Goal: Transaction & Acquisition: Purchase product/service

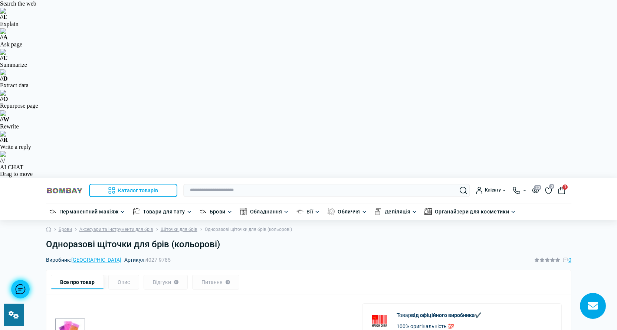
scroll to position [74, 0]
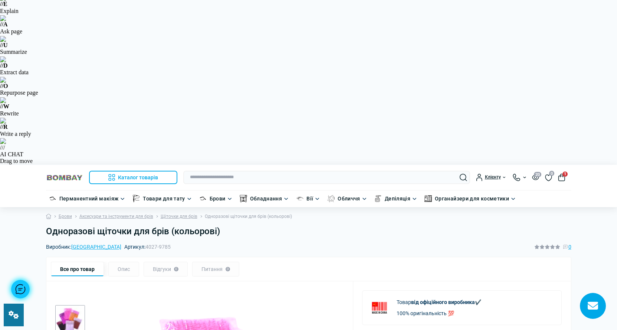
drag, startPoint x: 76, startPoint y: 17, endPoint x: 55, endPoint y: 1, distance: 25.7
click at [76, 172] on link at bounding box center [64, 177] width 37 height 10
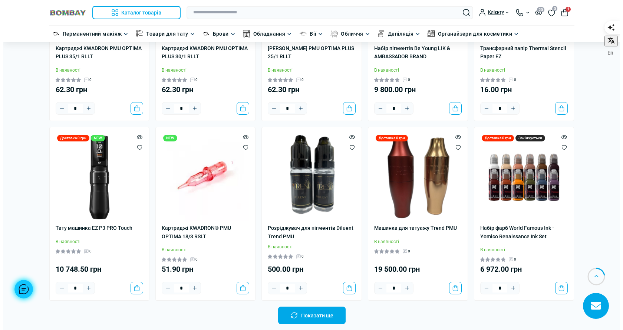
scroll to position [519, 0]
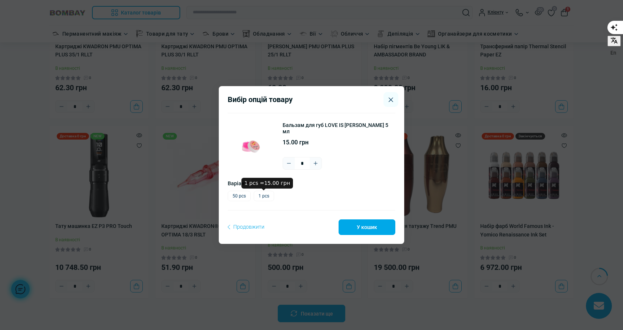
click at [261, 199] on label "1 pcs" at bounding box center [264, 196] width 20 height 10
click at [234, 200] on label "50 pcs" at bounding box center [239, 196] width 23 height 10
click at [381, 233] on button "У кошик" at bounding box center [367, 227] width 57 height 16
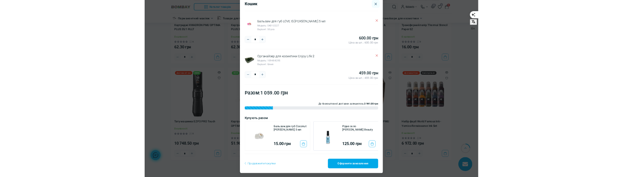
scroll to position [26, 0]
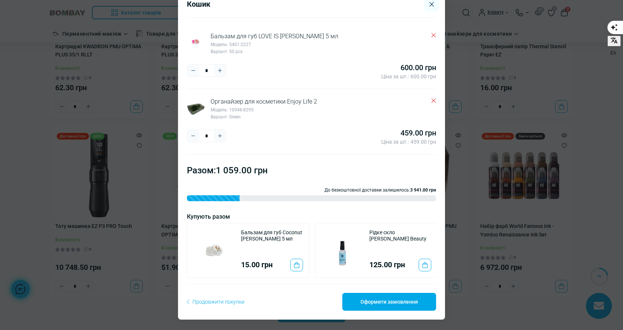
click at [263, 129] on div "* ***** **** 459.00 грн Ціна за шт.: 459.00 грн" at bounding box center [311, 136] width 249 height 19
drag, startPoint x: 302, startPoint y: 301, endPoint x: 292, endPoint y: 299, distance: 10.1
click at [292, 299] on div "Продовжити покупки Оформити замовлення" at bounding box center [311, 296] width 249 height 27
click at [514, 85] on div "Кошик Бальзам для губ LOVE IS Klever 5 мл Модель: 5401-2227 Варіант: 50 pcs * *…" at bounding box center [311, 165] width 623 height 330
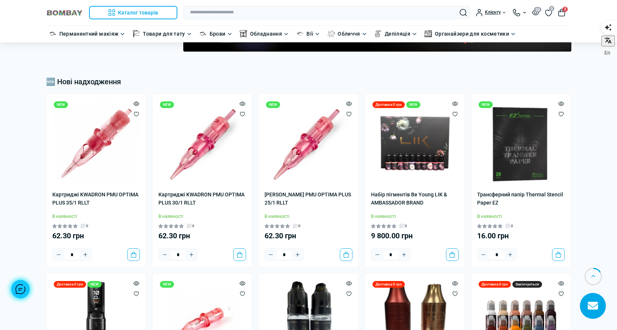
scroll to position [371, 0]
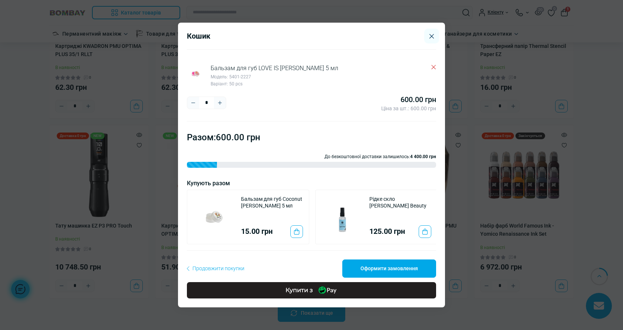
click at [493, 213] on div "Кошик Бальзам для губ LOVE IS Klever 5 мл Модель: 5401-2227 Варіант: 50 pcs * *…" at bounding box center [311, 165] width 623 height 330
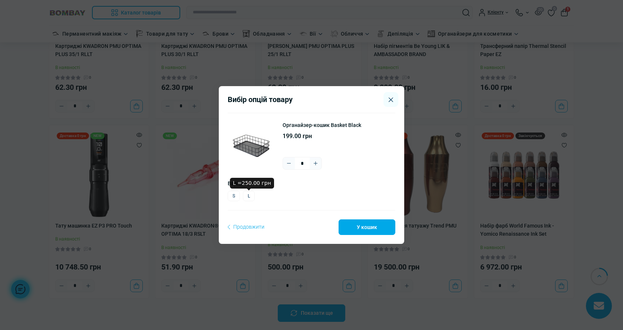
click at [250, 194] on label "L" at bounding box center [249, 196] width 12 height 10
click at [355, 227] on button "У кошик" at bounding box center [367, 227] width 57 height 16
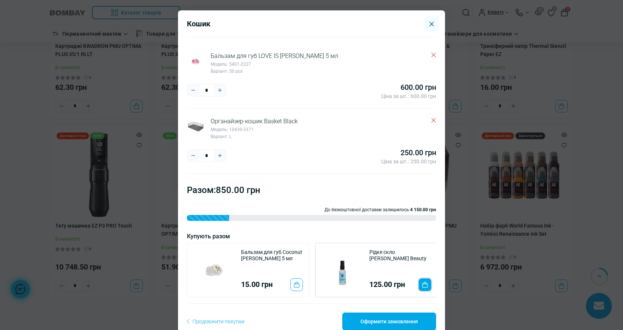
click at [419, 289] on button "To cart" at bounding box center [425, 284] width 13 height 13
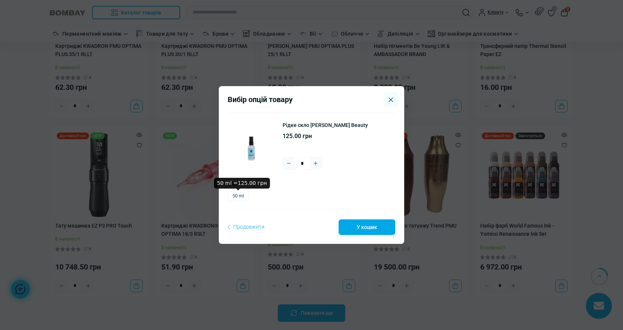
click at [234, 197] on label "50 ml" at bounding box center [238, 196] width 21 height 10
click at [367, 229] on button "У кошик" at bounding box center [367, 227] width 57 height 16
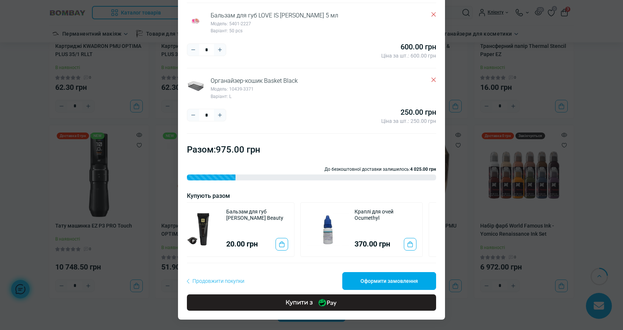
scroll to position [112, 0]
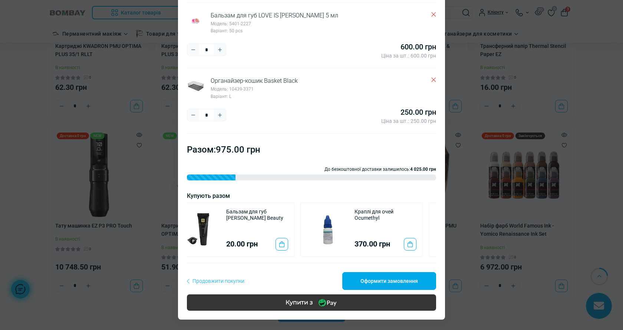
click at [317, 309] on button "Купити з" at bounding box center [311, 302] width 249 height 16
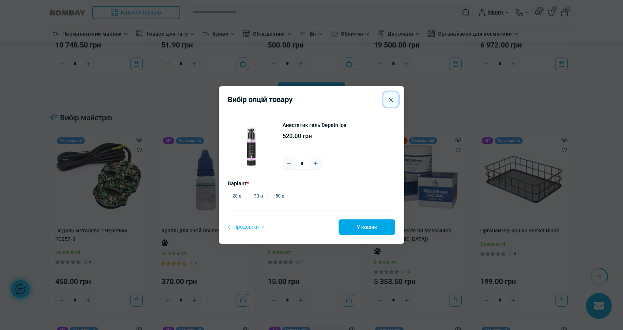
click at [393, 95] on button "Close" at bounding box center [391, 99] width 15 height 15
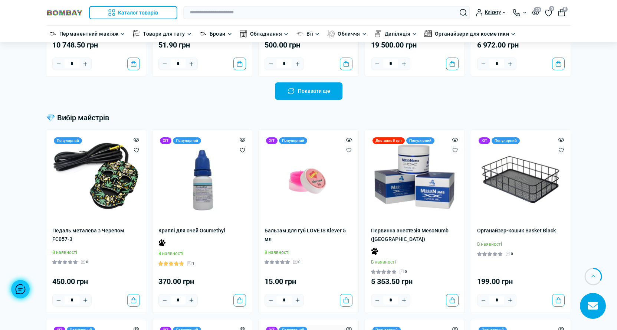
click at [563, 10] on span "0" at bounding box center [564, 9] width 5 height 5
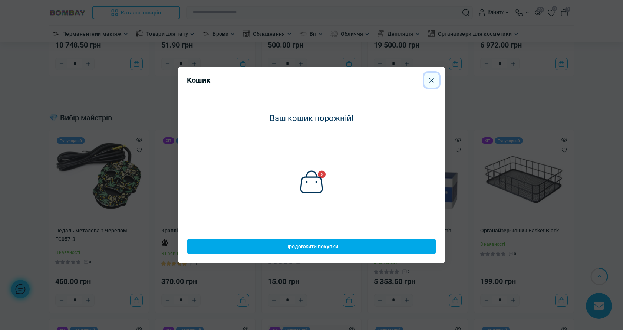
click at [435, 81] on button "Close" at bounding box center [431, 80] width 15 height 15
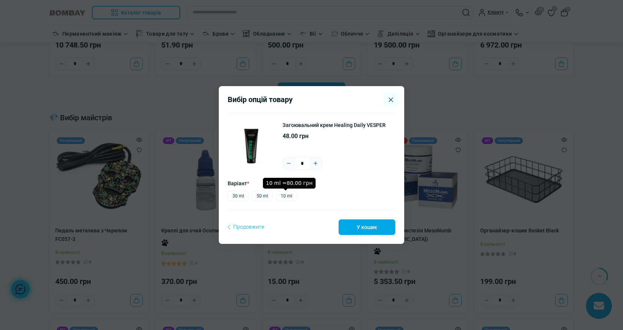
click at [282, 201] on label "10 ml" at bounding box center [286, 196] width 21 height 10
click at [362, 223] on button "У кошик" at bounding box center [367, 227] width 57 height 16
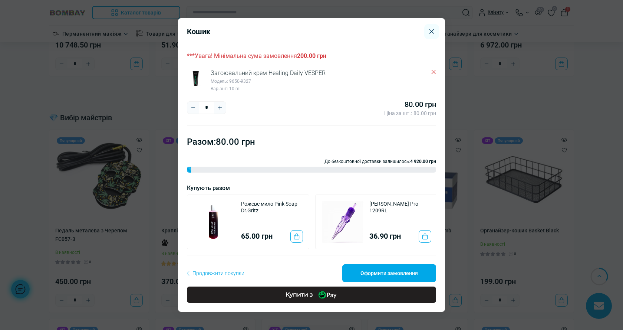
click at [222, 108] on button "Plus" at bounding box center [220, 108] width 12 height 12
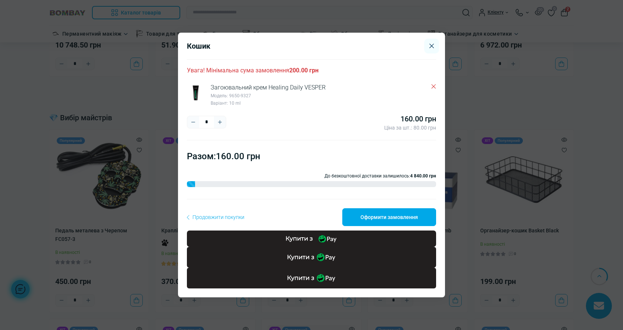
click at [217, 122] on icon "Plus" at bounding box center [220, 122] width 6 height 6
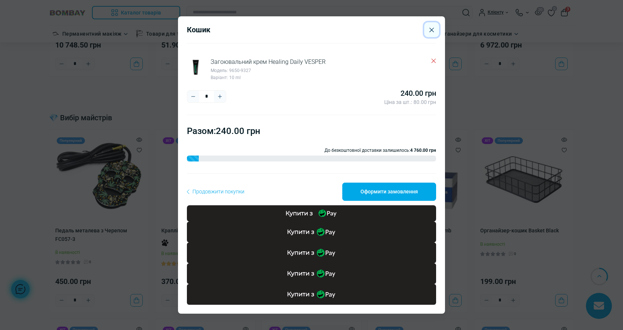
click at [432, 28] on icon "Close" at bounding box center [431, 29] width 4 height 5
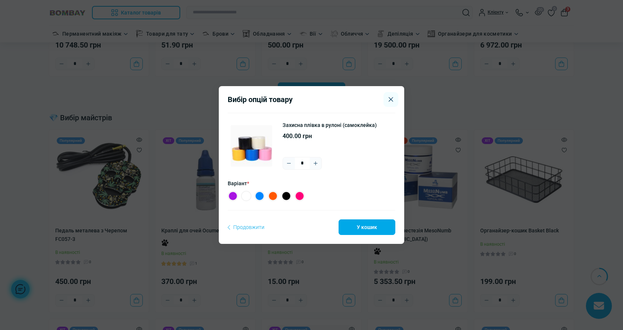
click at [305, 198] on div at bounding box center [299, 195] width 10 height 11
click at [304, 195] on label "Pink =400.00 грн" at bounding box center [299, 196] width 10 height 10
click at [347, 221] on button "У кошик" at bounding box center [367, 227] width 57 height 16
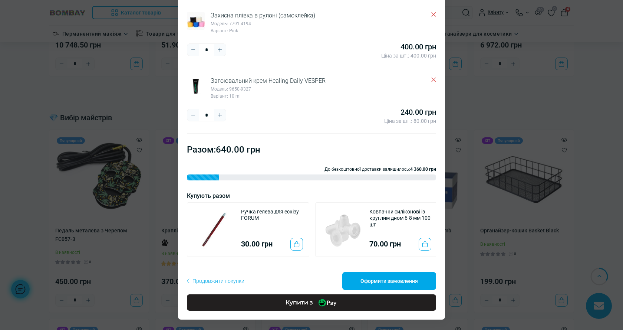
scroll to position [47, 0]
click at [218, 113] on icon "Plus" at bounding box center [220, 115] width 4 height 4
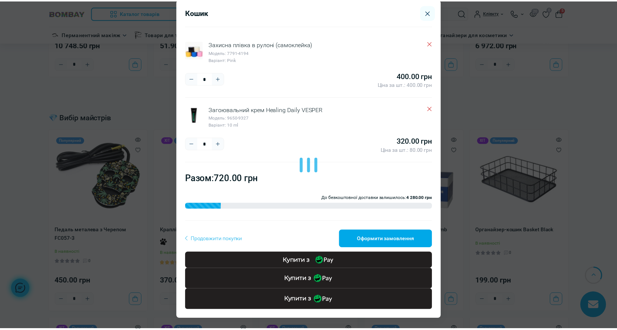
scroll to position [11, 0]
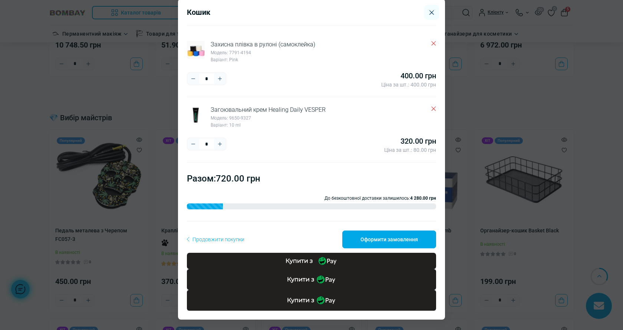
click at [519, 114] on div "Кошик Захисна плівка в рулоні (самоклейка) Модель: 7791-4194 Варіант: Pink * **…" at bounding box center [311, 165] width 623 height 330
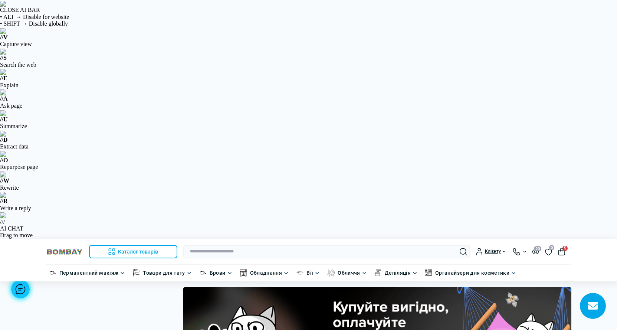
click at [560, 248] on button "5" at bounding box center [561, 251] width 7 height 7
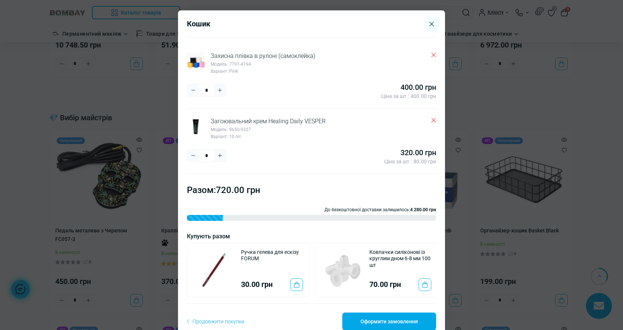
scroll to position [47, 0]
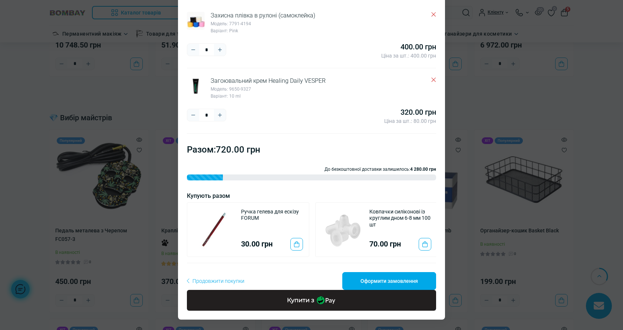
click at [215, 109] on button "Plus" at bounding box center [220, 115] width 12 height 12
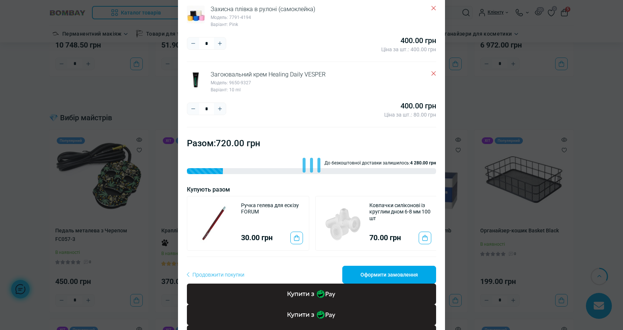
scroll to position [11, 0]
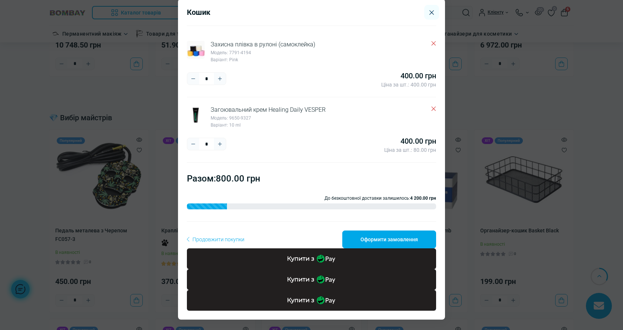
click at [219, 145] on icon "Plus" at bounding box center [220, 144] width 6 height 6
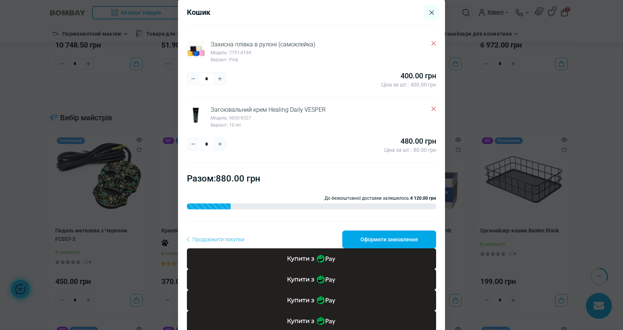
click at [490, 235] on div "Кошик Захисна плівка в рулоні (самоклейка) Модель: 7791-4194 Варіант: Pink * **…" at bounding box center [311, 165] width 623 height 330
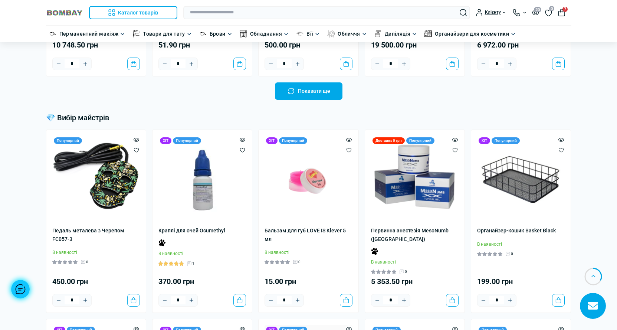
click at [566, 9] on span "7" at bounding box center [564, 9] width 5 height 5
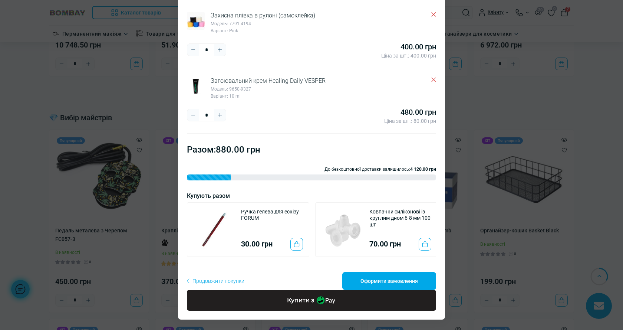
scroll to position [47, 0]
click at [207, 109] on input "*" at bounding box center [206, 115] width 15 height 12
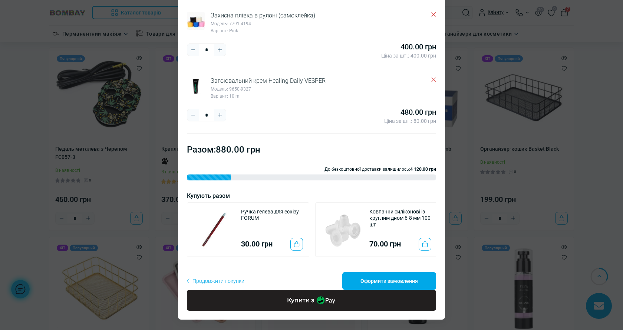
click at [217, 112] on icon "Plus" at bounding box center [220, 115] width 6 height 6
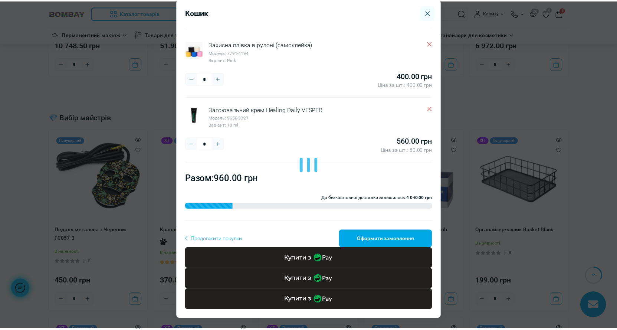
scroll to position [11, 0]
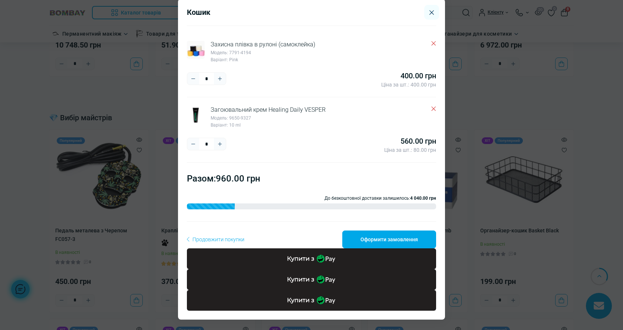
click at [467, 192] on div "Кошик Захисна плівка в рулоні (самоклейка) Модель: 7791-4194 Варіант: Pink * **…" at bounding box center [311, 165] width 623 height 330
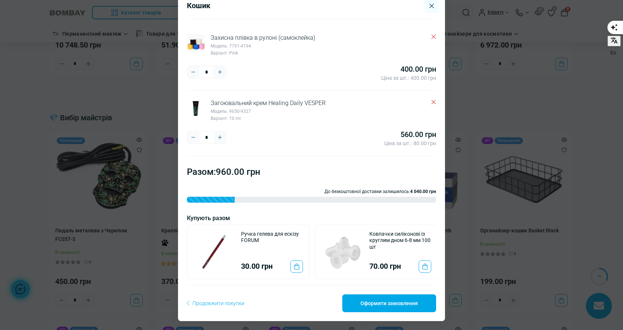
scroll to position [26, 0]
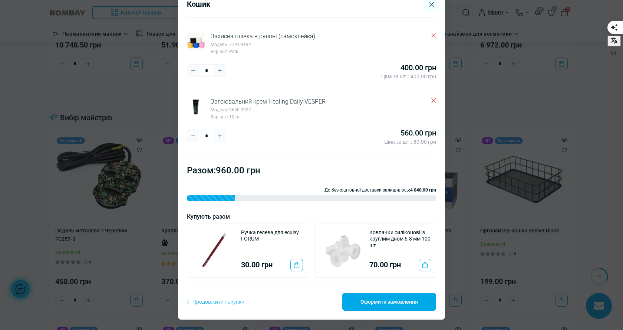
click at [217, 133] on icon "Plus" at bounding box center [220, 136] width 6 height 6
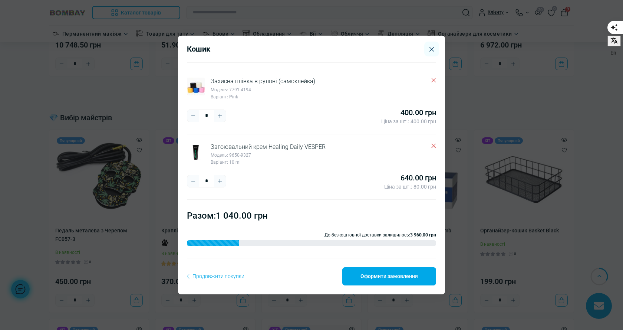
click at [195, 178] on icon "Minus" at bounding box center [193, 181] width 6 height 6
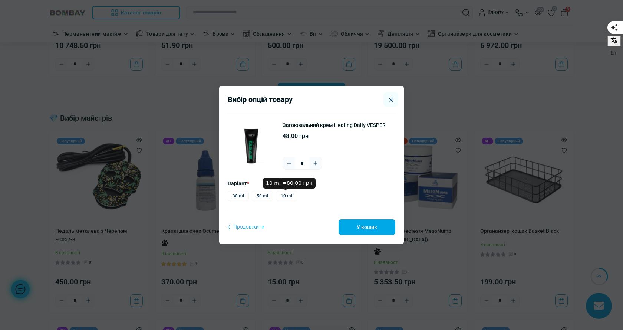
click at [279, 194] on label "10 ml" at bounding box center [286, 196] width 21 height 10
click at [377, 230] on button "У кошик" at bounding box center [367, 227] width 57 height 16
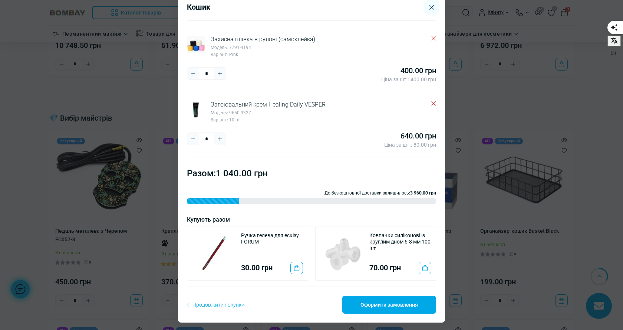
scroll to position [26, 0]
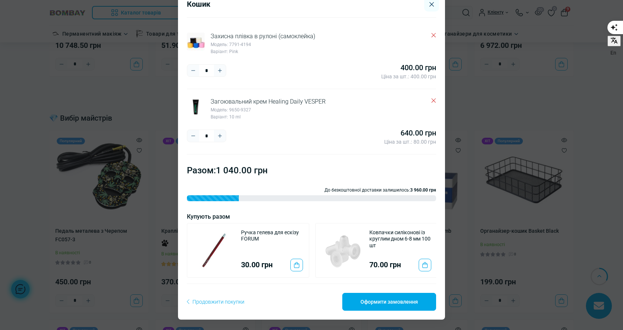
click at [431, 98] on icon "Delete" at bounding box center [433, 100] width 4 height 4
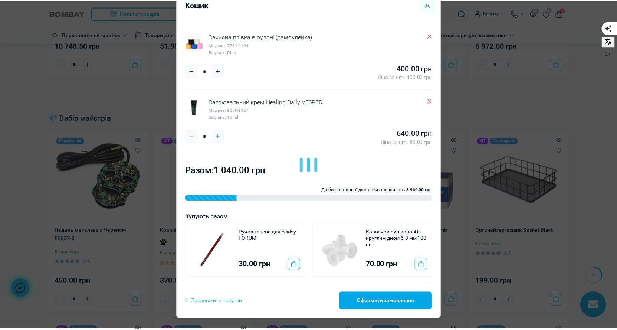
scroll to position [0, 0]
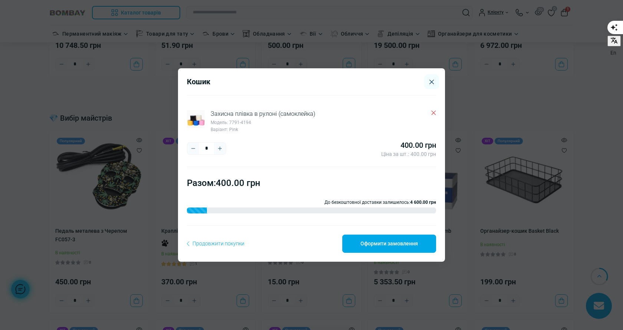
click at [497, 233] on div "Кошик Захисна плівка в рулоні (самоклейка) Модель: 7791-4194 Варіант: Pink * **…" at bounding box center [311, 165] width 623 height 330
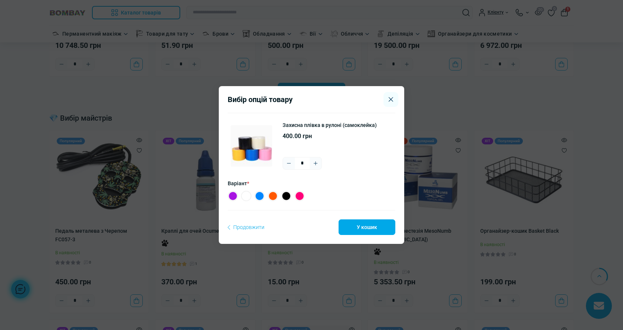
click at [259, 198] on label at bounding box center [259, 196] width 10 height 10
click at [376, 226] on button "У кошик" at bounding box center [367, 227] width 57 height 16
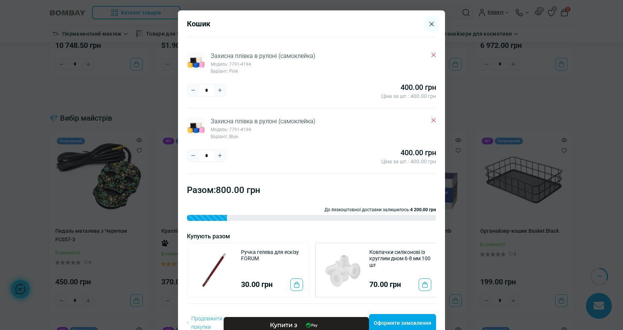
scroll to position [29, 0]
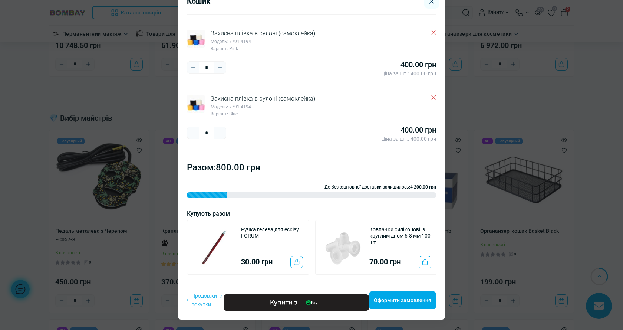
click at [222, 127] on button "Plus" at bounding box center [220, 133] width 12 height 12
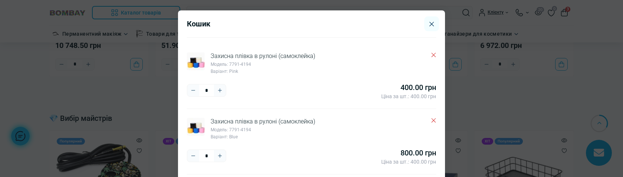
scroll to position [105, 0]
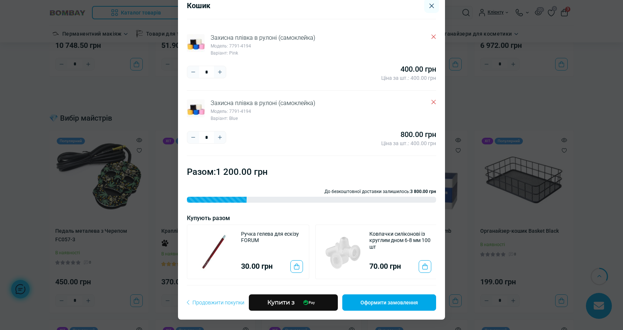
click at [217, 66] on button "Plus" at bounding box center [220, 72] width 12 height 12
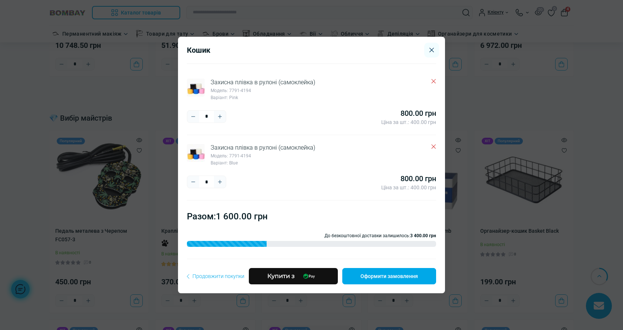
click at [527, 150] on div "Кошик Захисна плівка в рулоні (самоклейка) Модель: 7791-4194 Варіант: Pink * **…" at bounding box center [311, 165] width 623 height 330
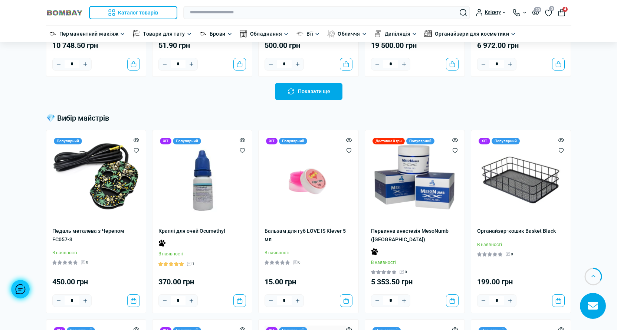
click at [566, 10] on span "4" at bounding box center [564, 9] width 5 height 5
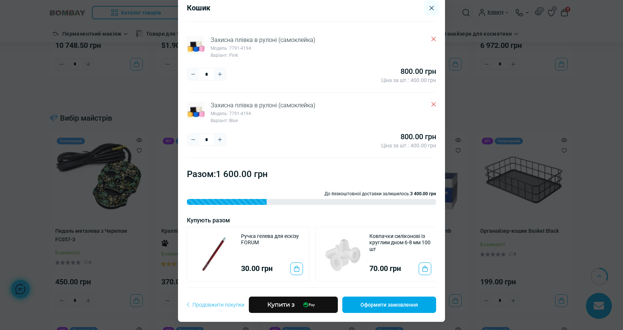
scroll to position [24, 0]
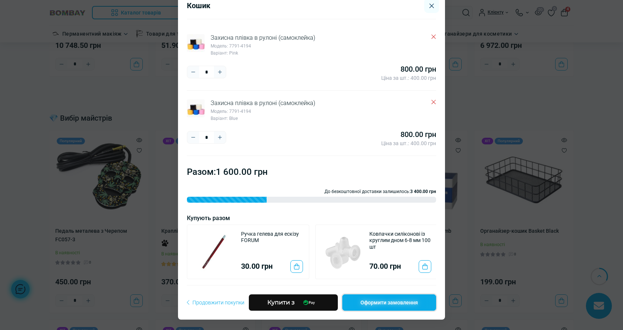
click at [368, 303] on link "Оформити замовлення" at bounding box center [389, 302] width 94 height 16
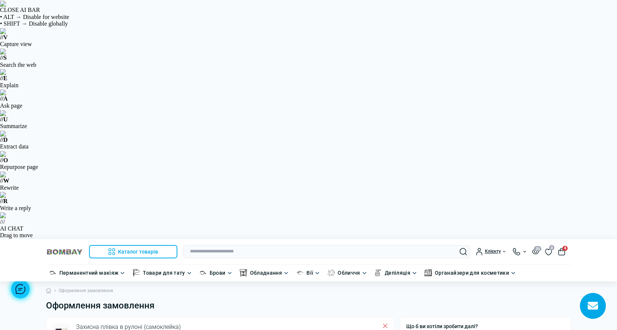
type input "**********"
click at [561, 248] on button "4" at bounding box center [561, 251] width 7 height 7
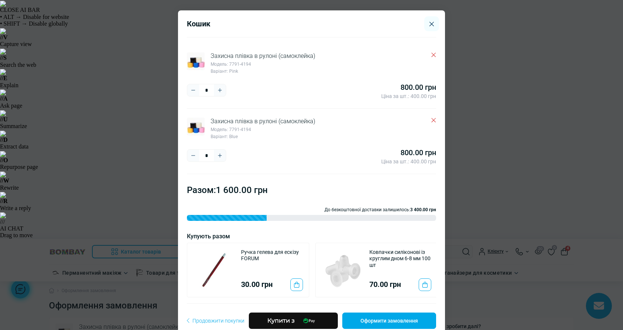
scroll to position [24, 0]
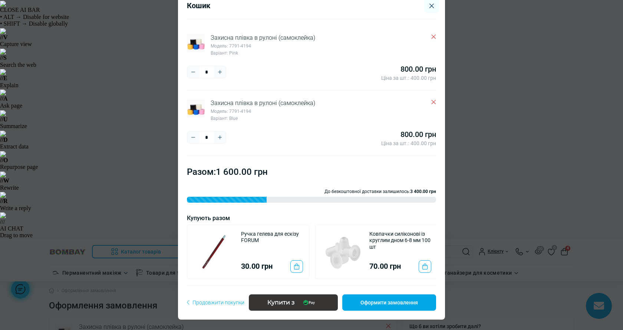
click at [283, 296] on span "Купити з" at bounding box center [280, 302] width 27 height 12
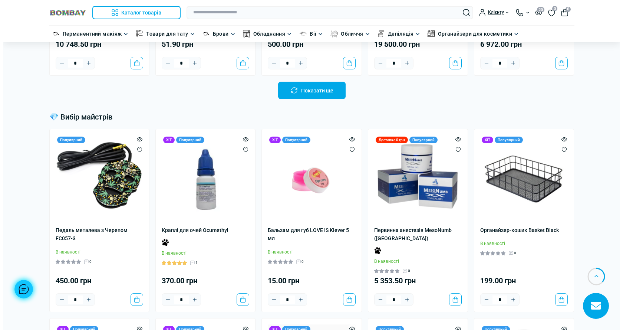
scroll to position [816, 0]
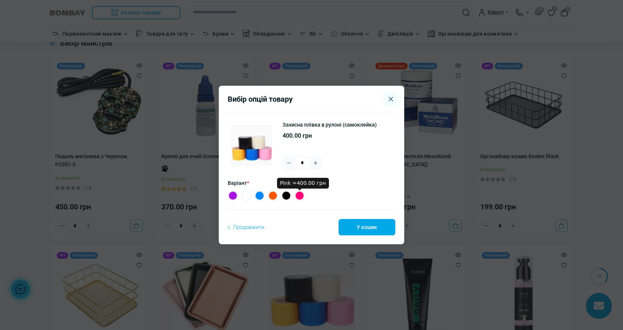
click at [302, 196] on label "Pink =400.00 грн" at bounding box center [299, 195] width 10 height 10
click at [350, 219] on button "У кошик" at bounding box center [367, 227] width 57 height 16
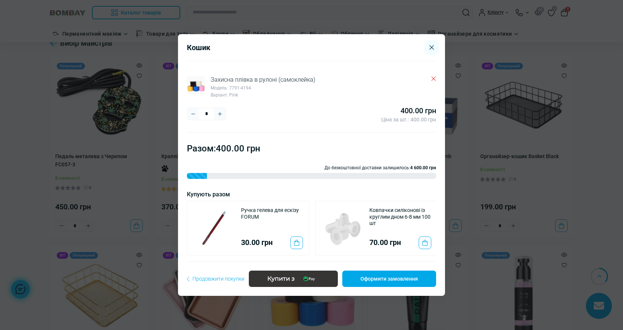
click at [302, 282] on img at bounding box center [309, 278] width 22 height 7
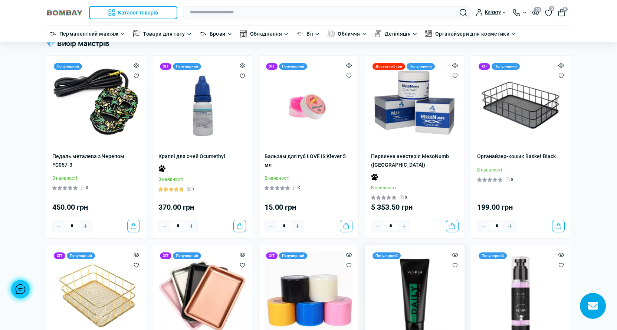
scroll to position [816, 0]
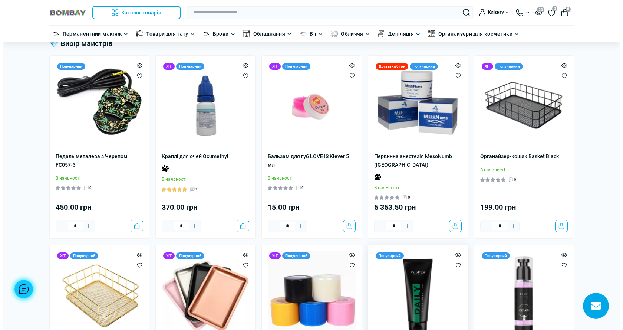
scroll to position [0, 0]
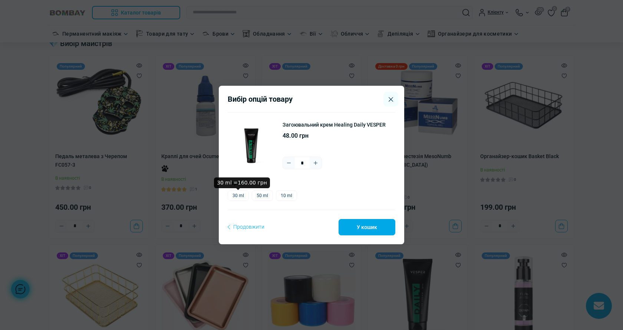
click at [236, 192] on label "30 ml" at bounding box center [238, 195] width 21 height 10
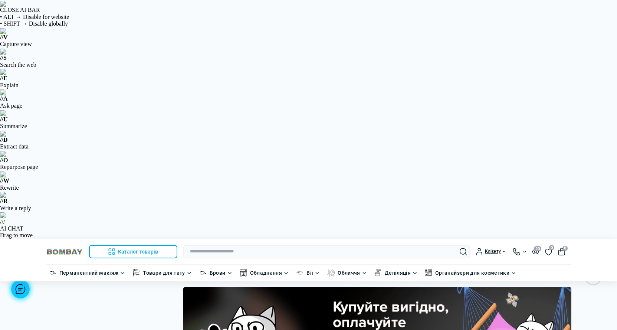
click at [62, 248] on img at bounding box center [64, 251] width 37 height 7
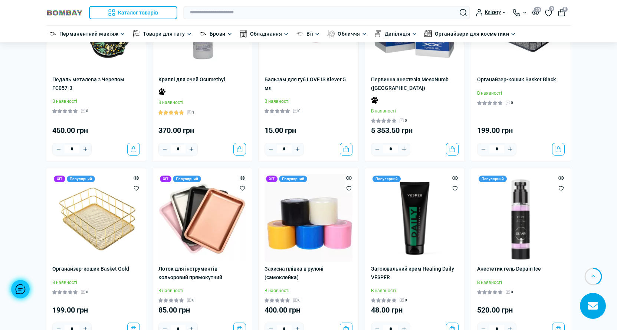
scroll to position [890, 0]
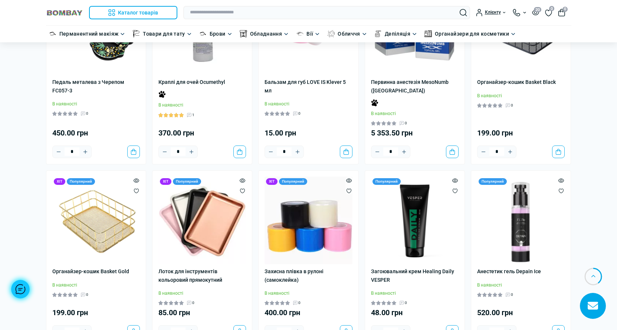
click at [65, 13] on img at bounding box center [64, 12] width 37 height 7
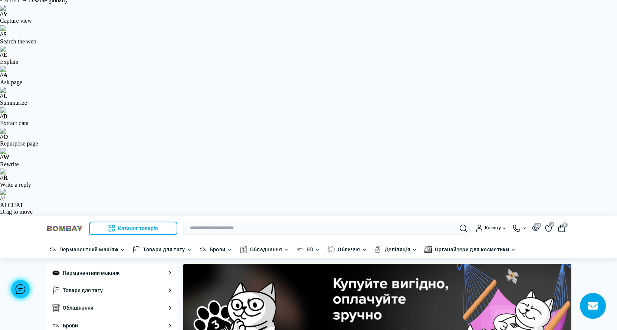
scroll to position [0, 0]
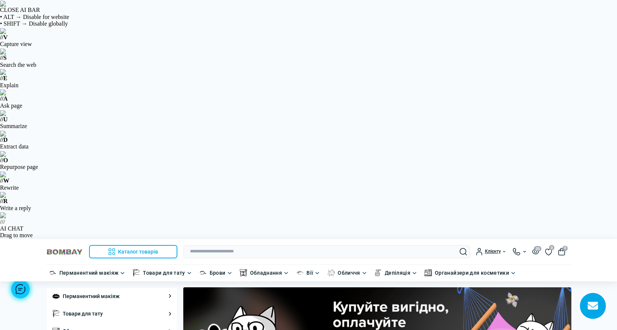
click at [72, 248] on img at bounding box center [64, 251] width 37 height 7
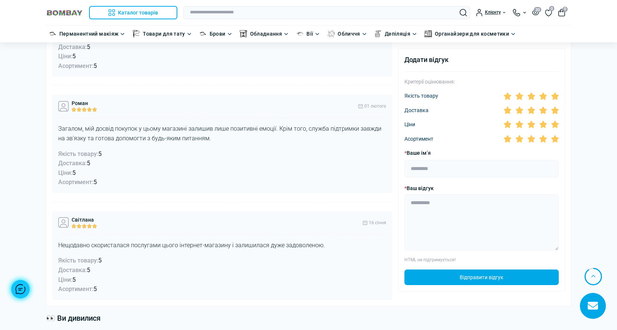
scroll to position [2114, 0]
